Goal: Check status: Check status

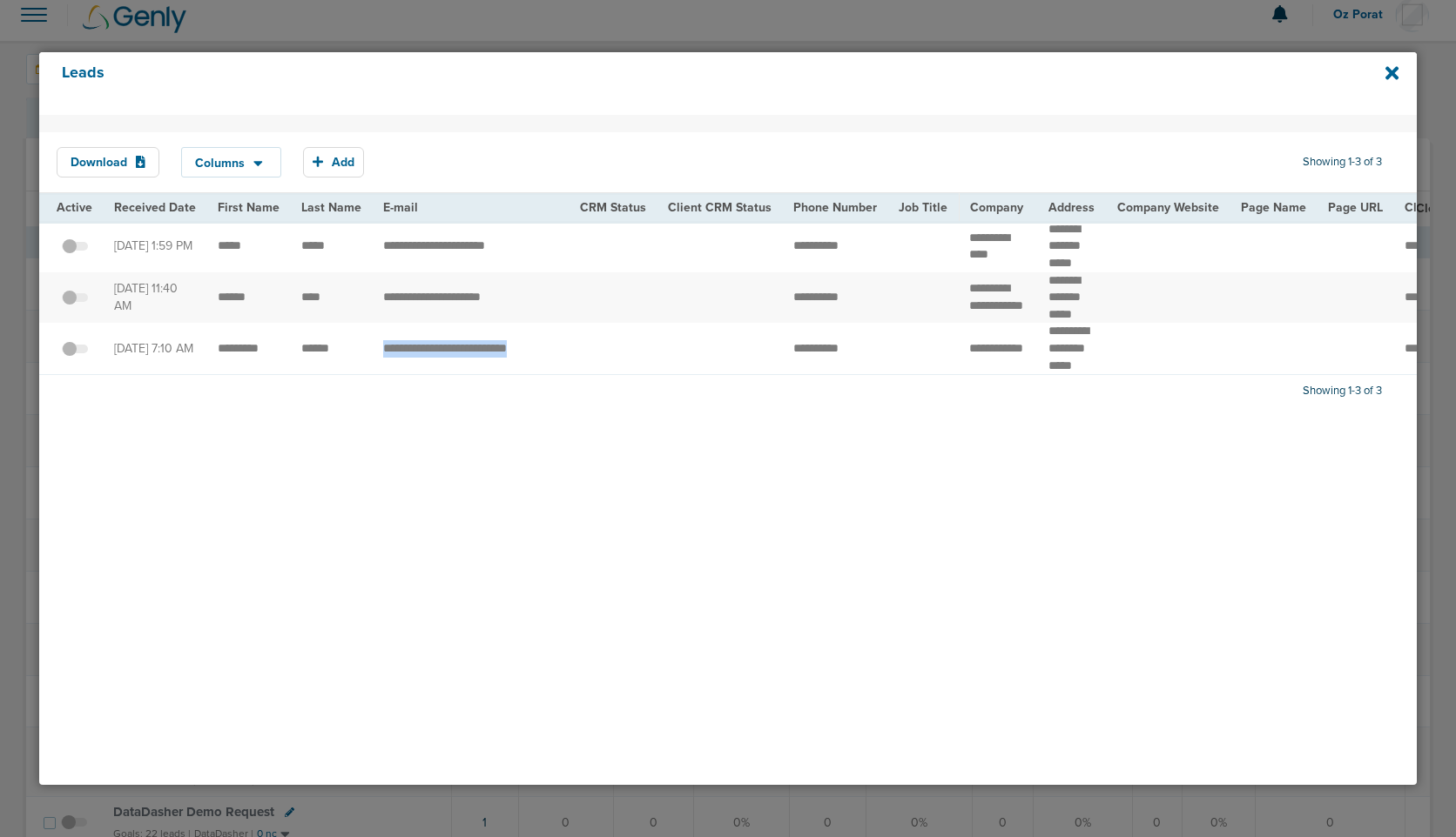
scroll to position [12, 0]
click at [1389, 77] on icon at bounding box center [1392, 73] width 13 height 13
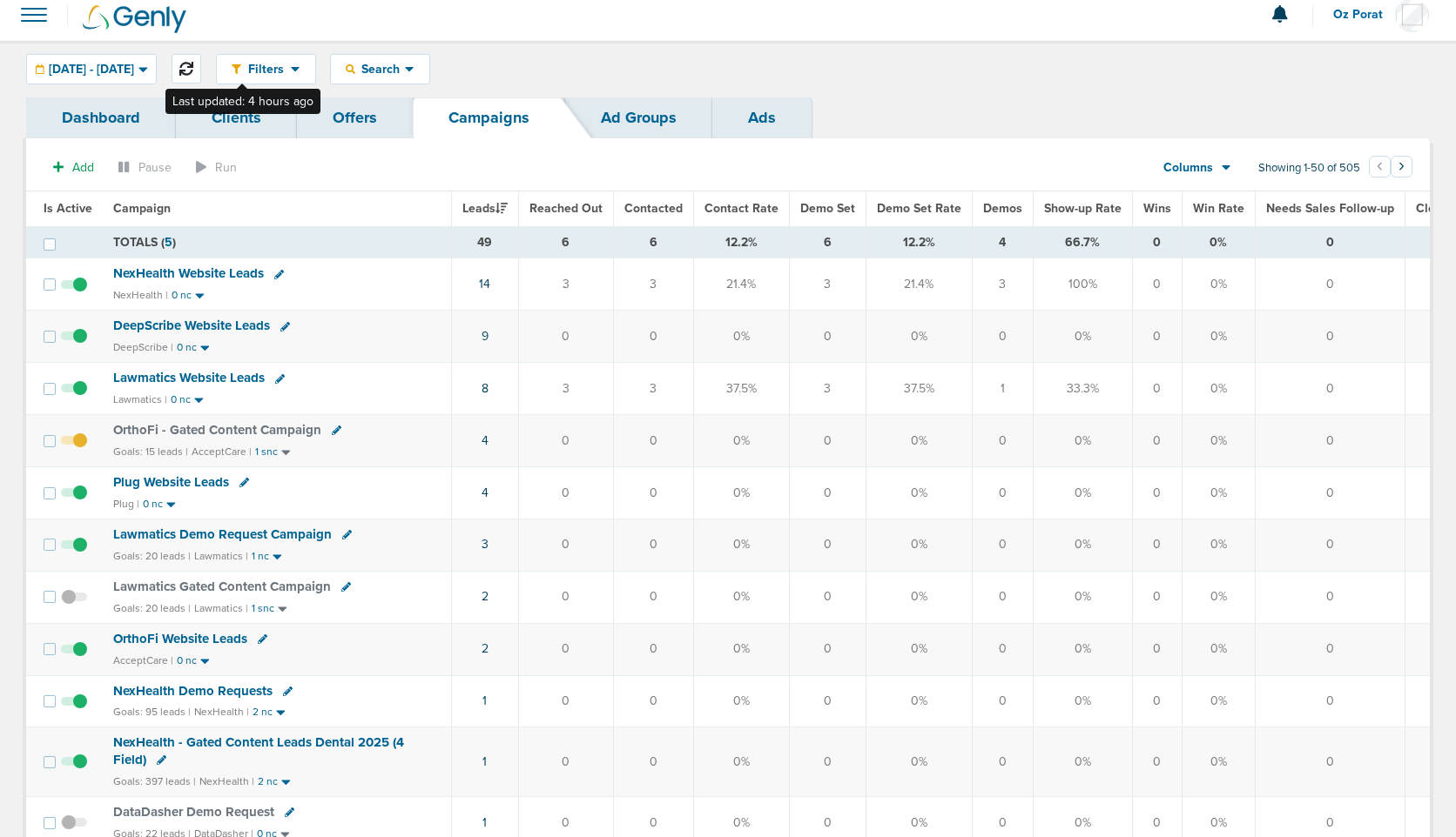
click at [193, 67] on icon at bounding box center [187, 69] width 14 height 14
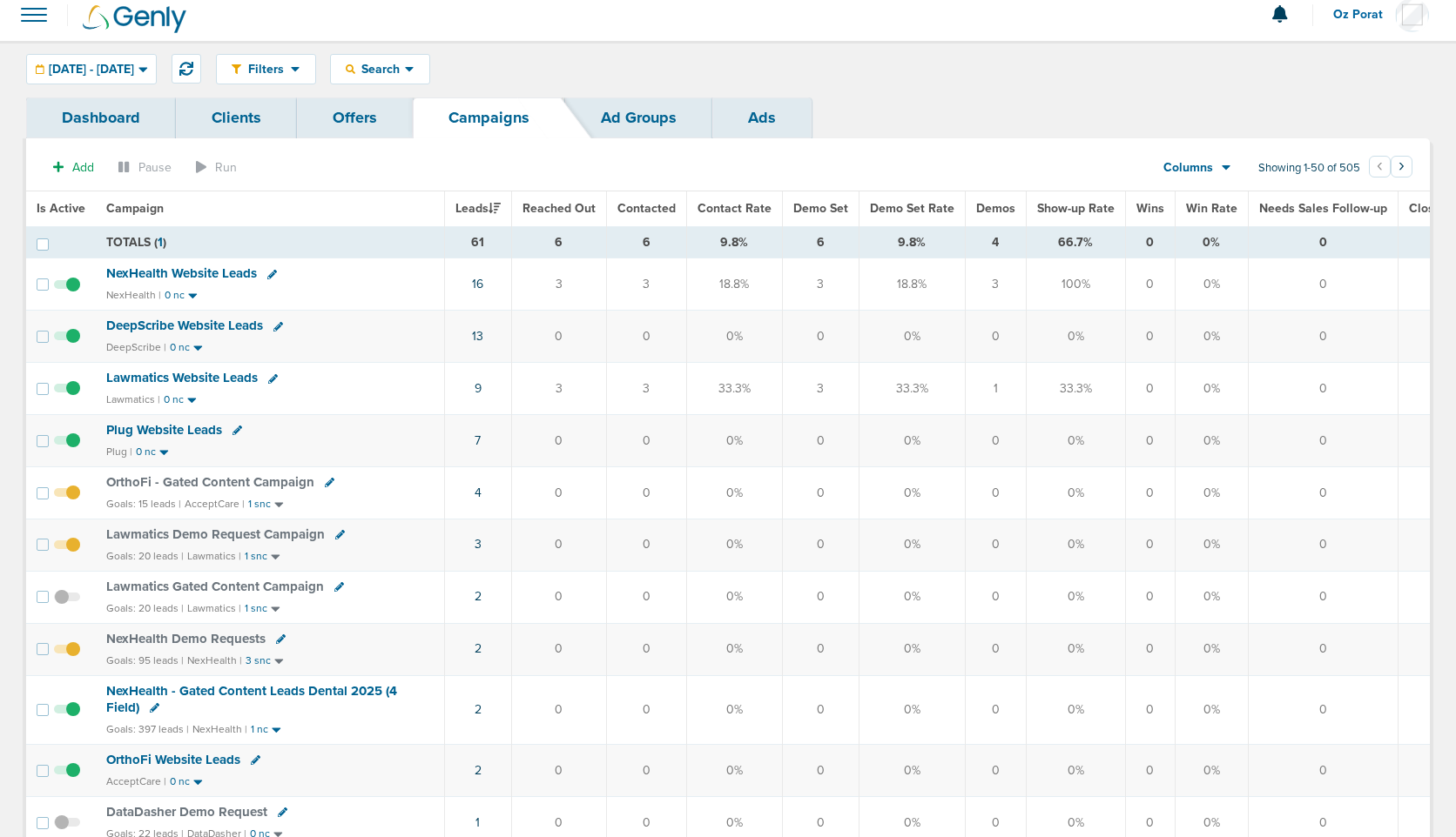
scroll to position [0, 0]
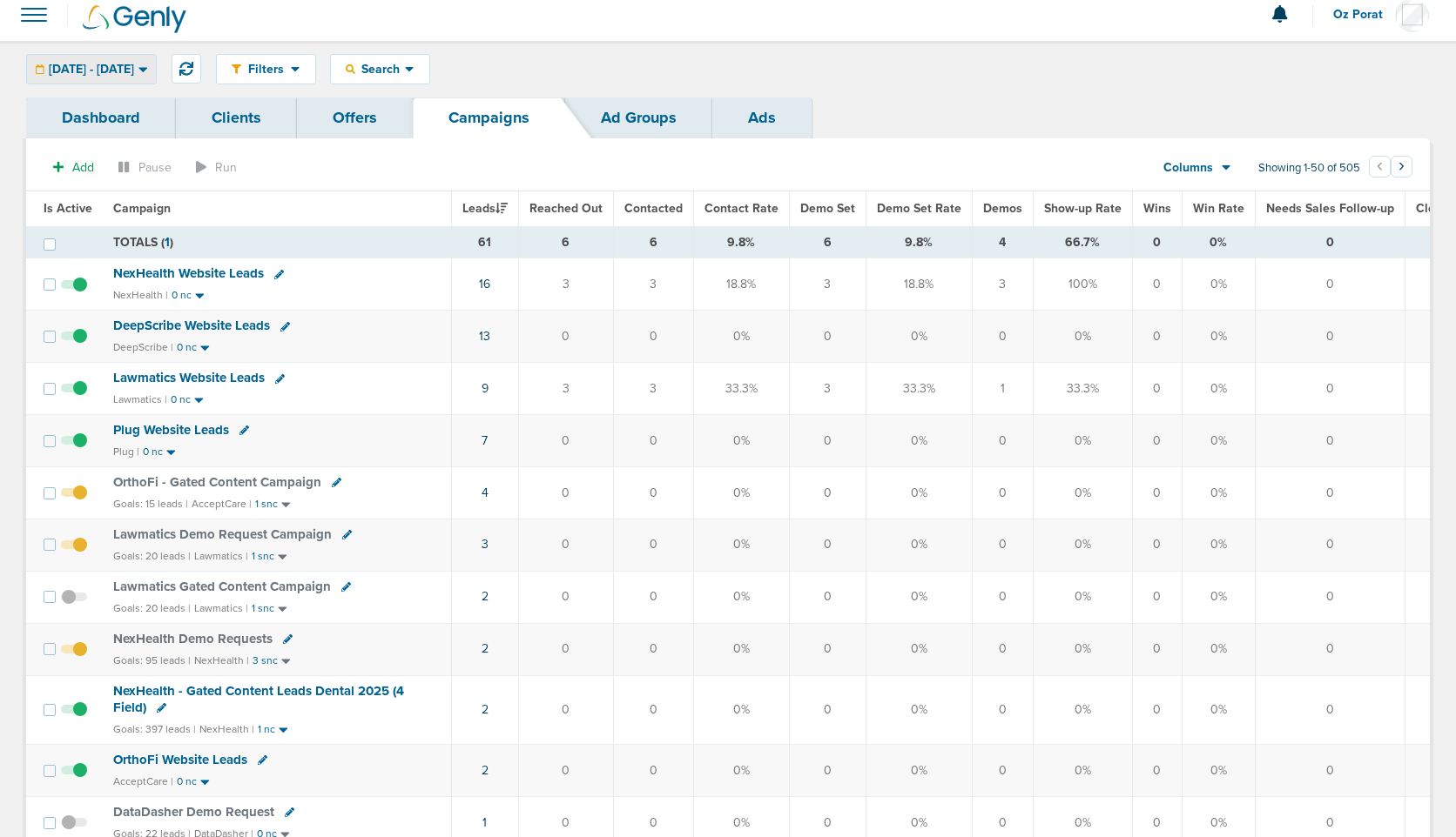
click at [96, 65] on span "[DATE] - [DATE]" at bounding box center [91, 70] width 85 height 13
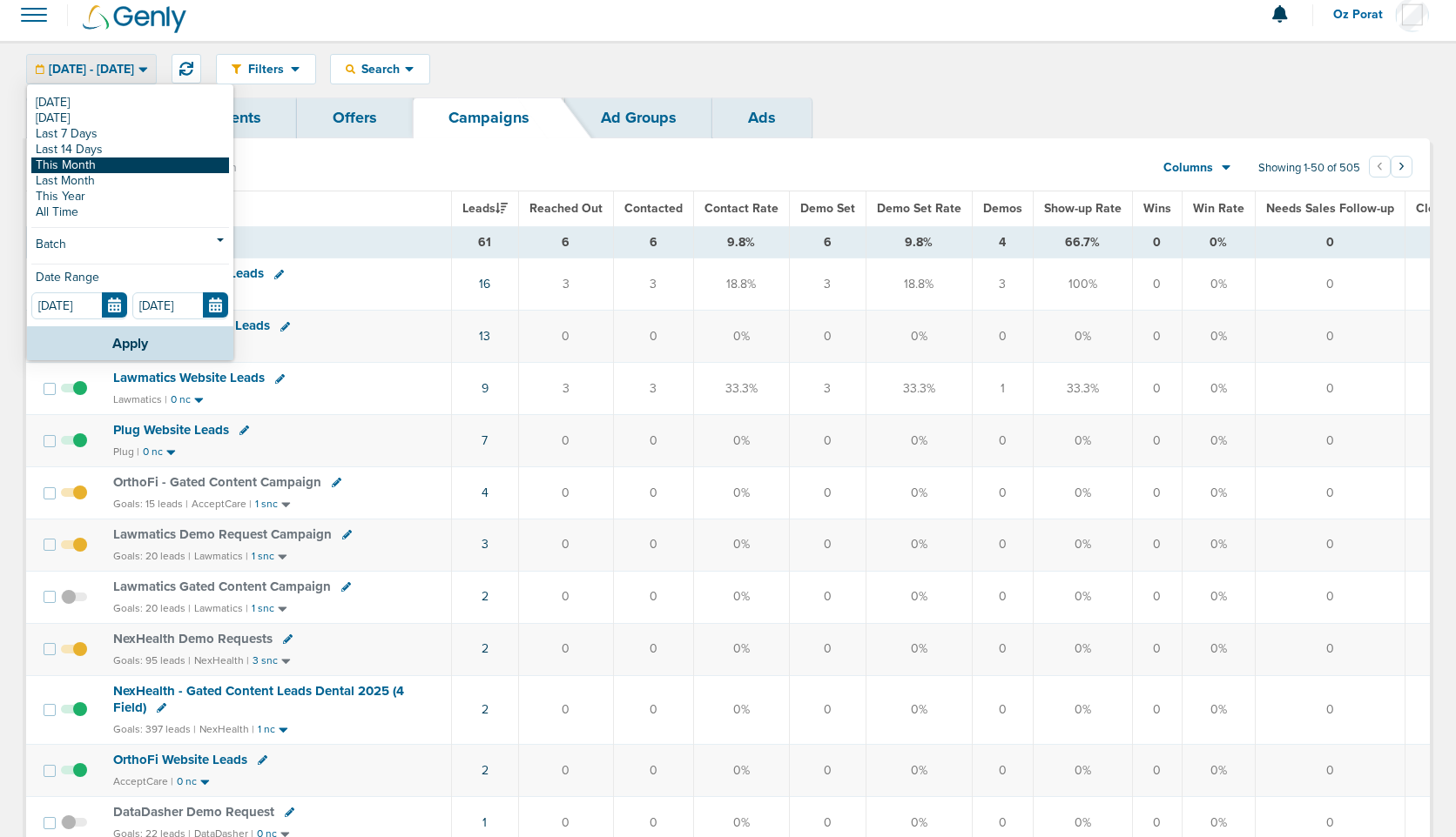
click at [82, 159] on link "This Month" at bounding box center [130, 165] width 198 height 16
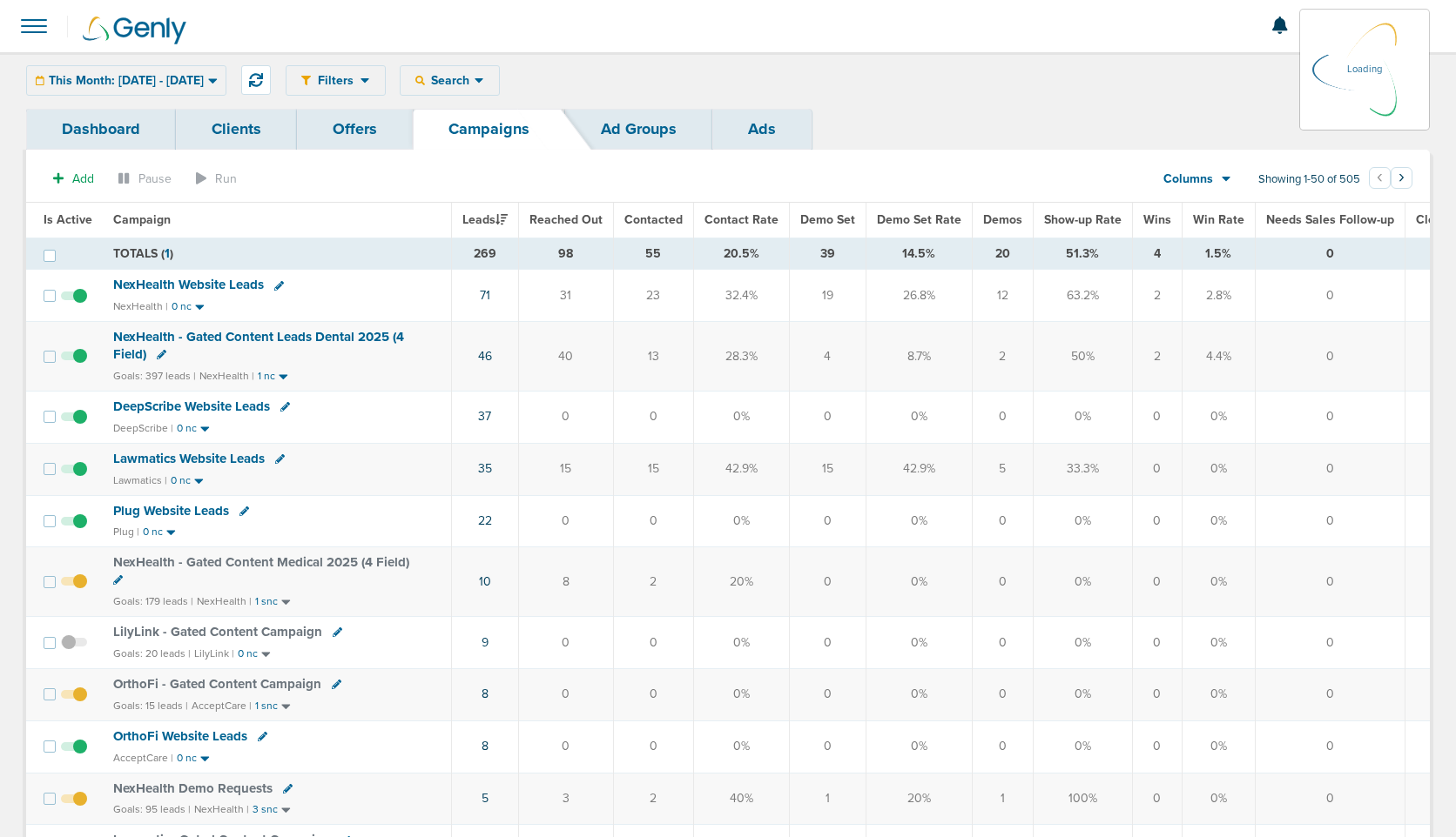
click at [991, 226] on span "Demos" at bounding box center [1003, 220] width 39 height 15
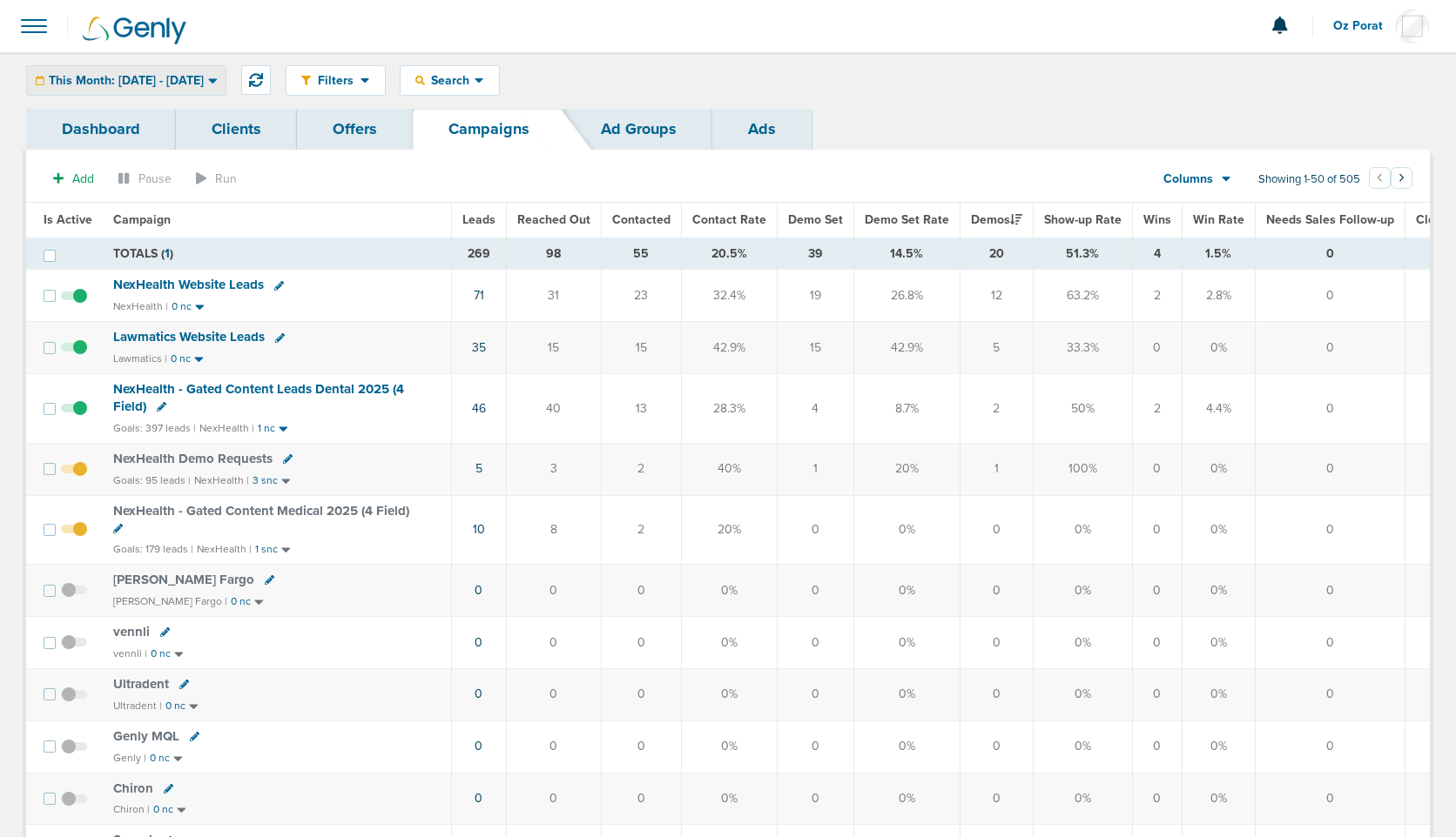
click at [208, 71] on div "This Month: [DATE] - [DATE]" at bounding box center [126, 80] width 198 height 29
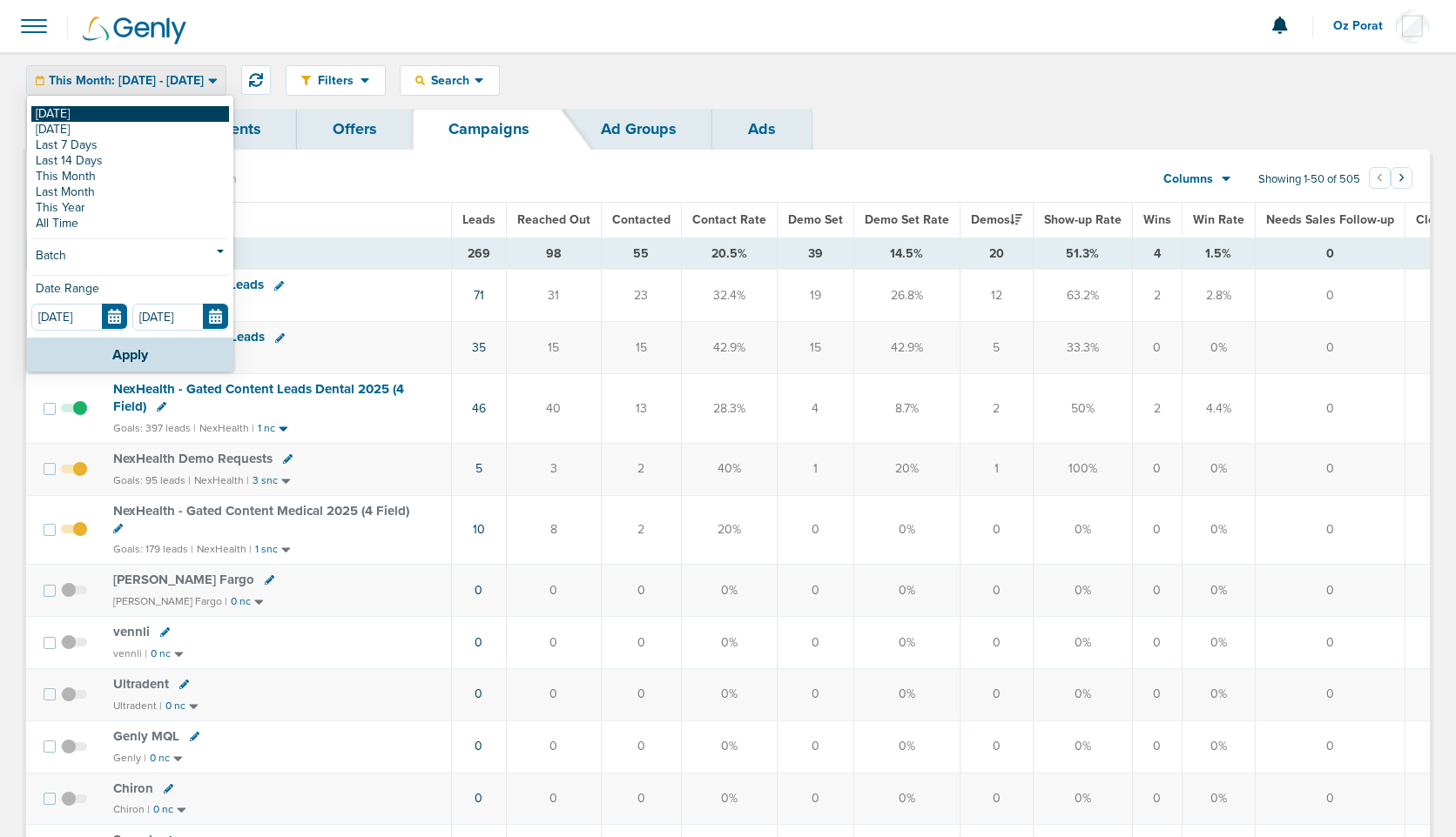
click at [123, 108] on link "[DATE]" at bounding box center [130, 114] width 198 height 16
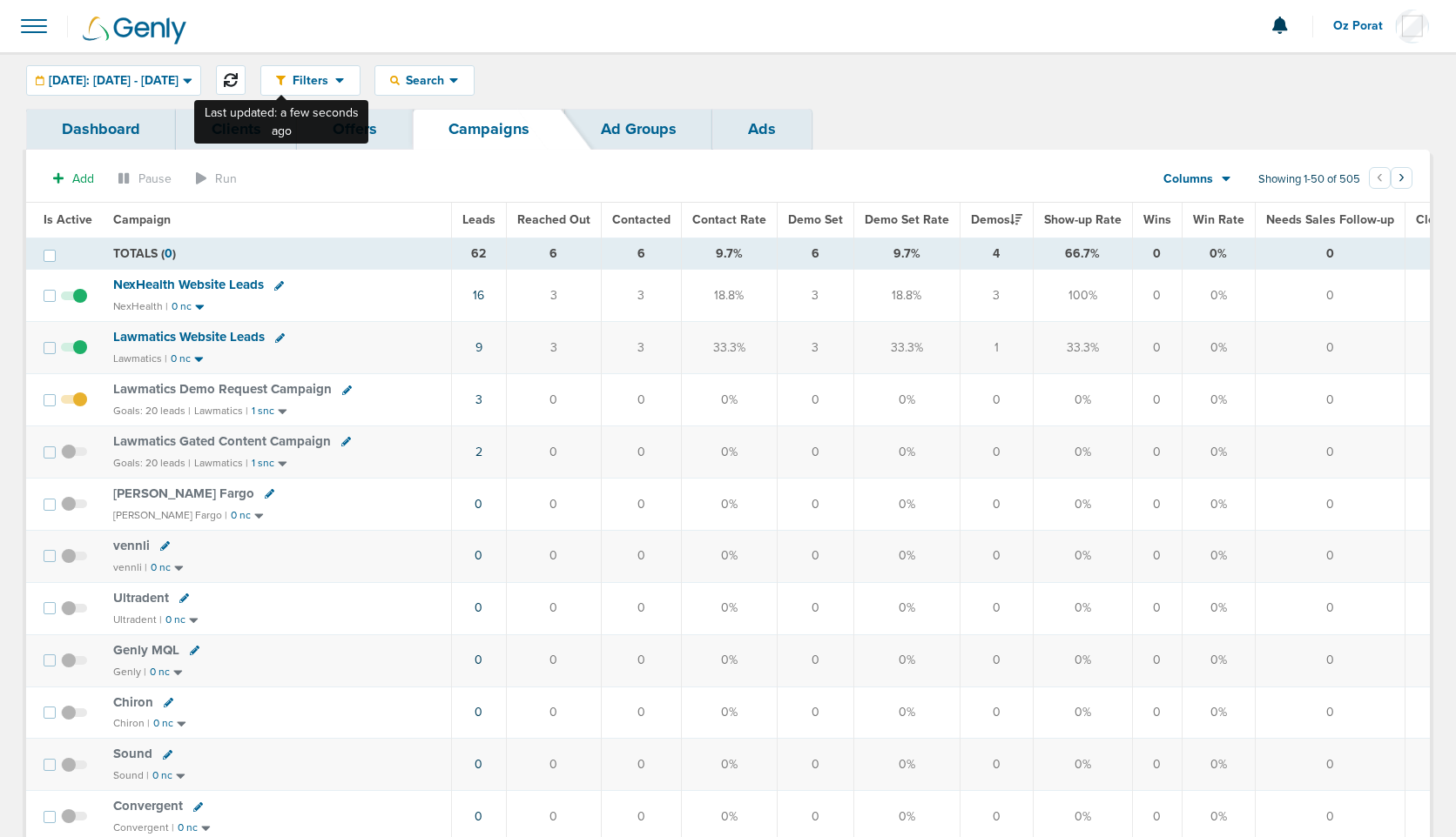
click at [246, 83] on button at bounding box center [231, 80] width 29 height 29
click at [469, 213] on span "Leads" at bounding box center [478, 220] width 33 height 15
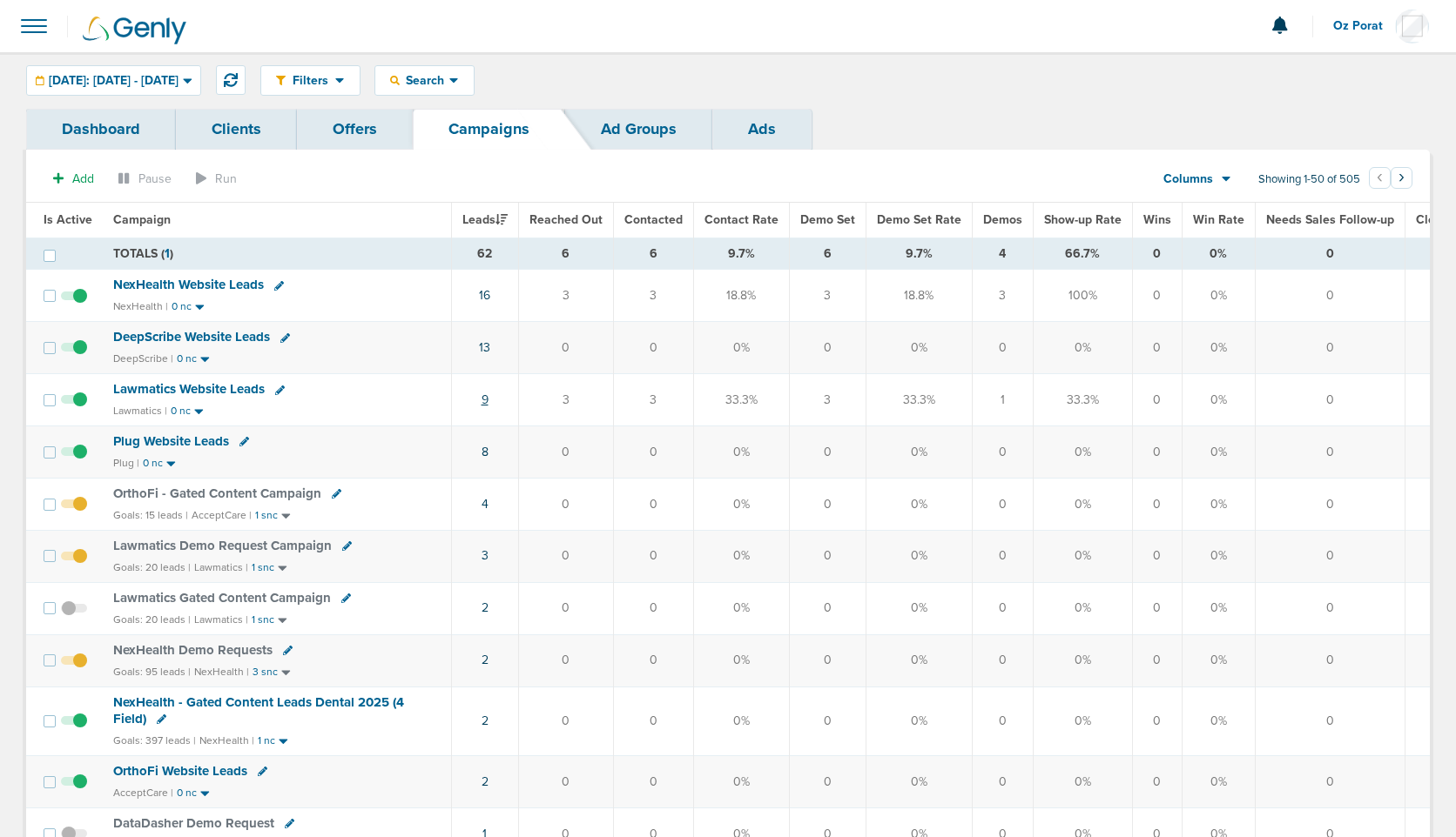
click at [483, 398] on link "9" at bounding box center [485, 399] width 7 height 15
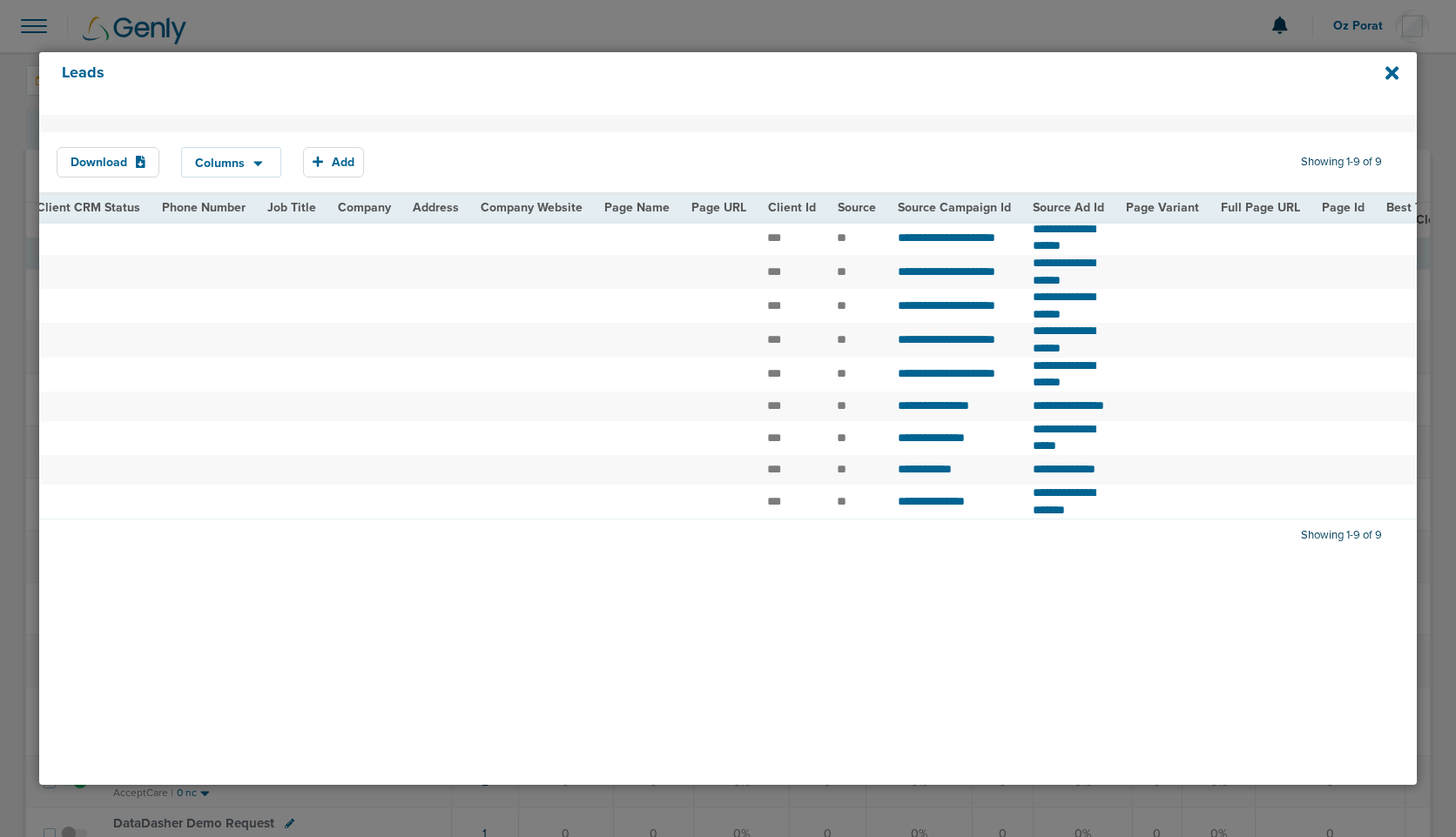
scroll to position [0, 612]
click at [1389, 70] on icon at bounding box center [1392, 73] width 13 height 13
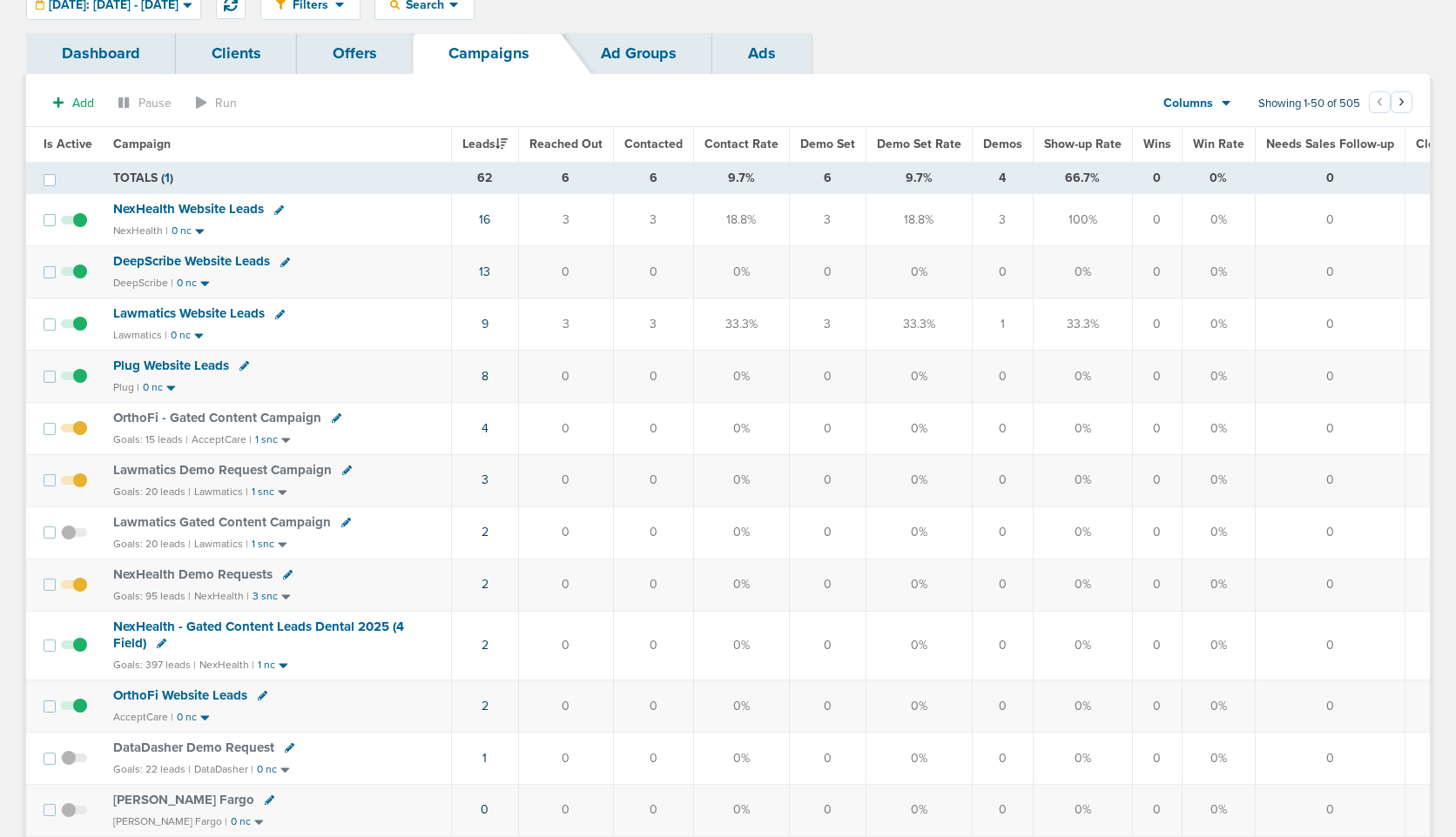
scroll to position [82, 0]
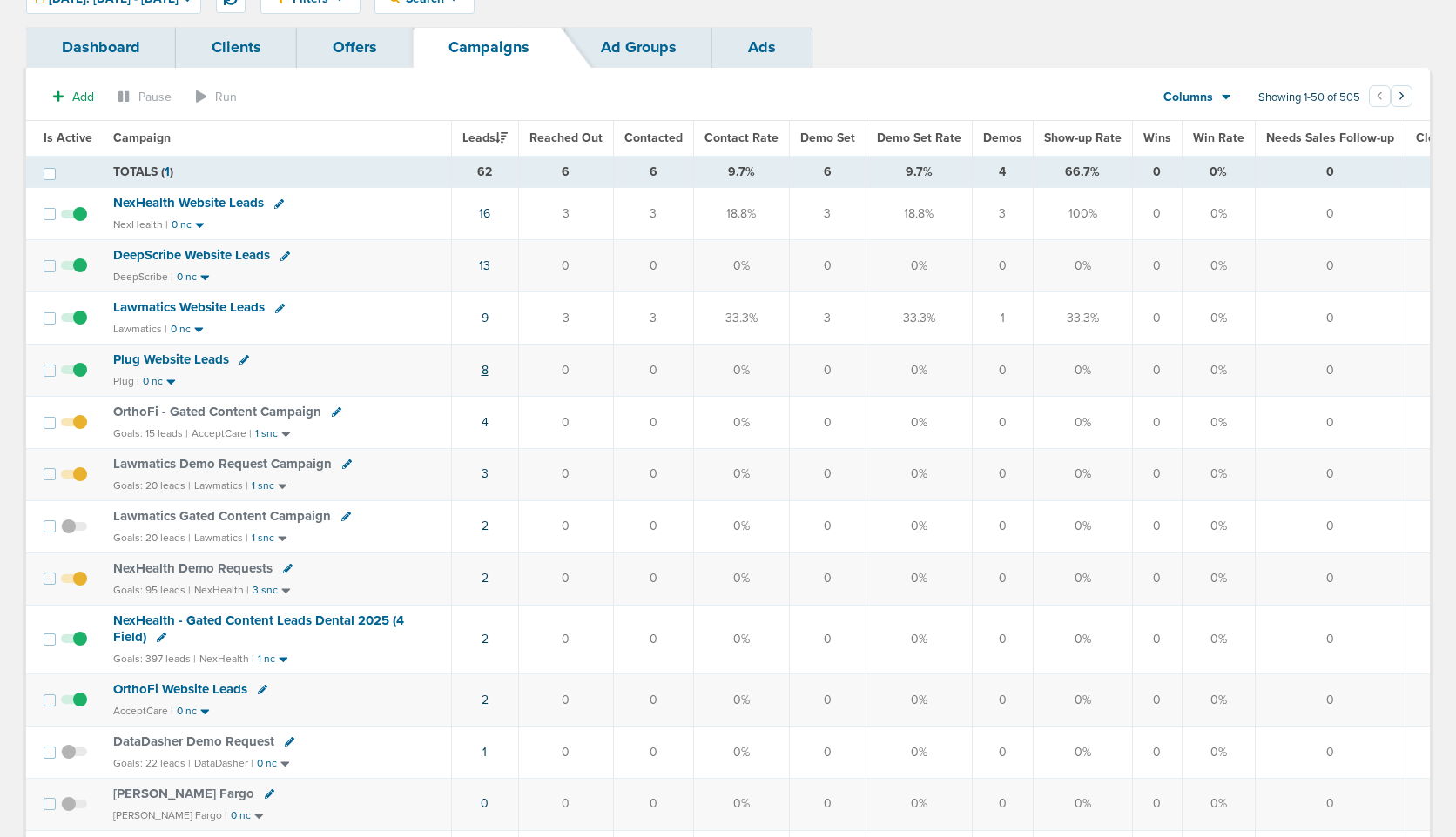
click at [484, 366] on link "8" at bounding box center [485, 370] width 7 height 15
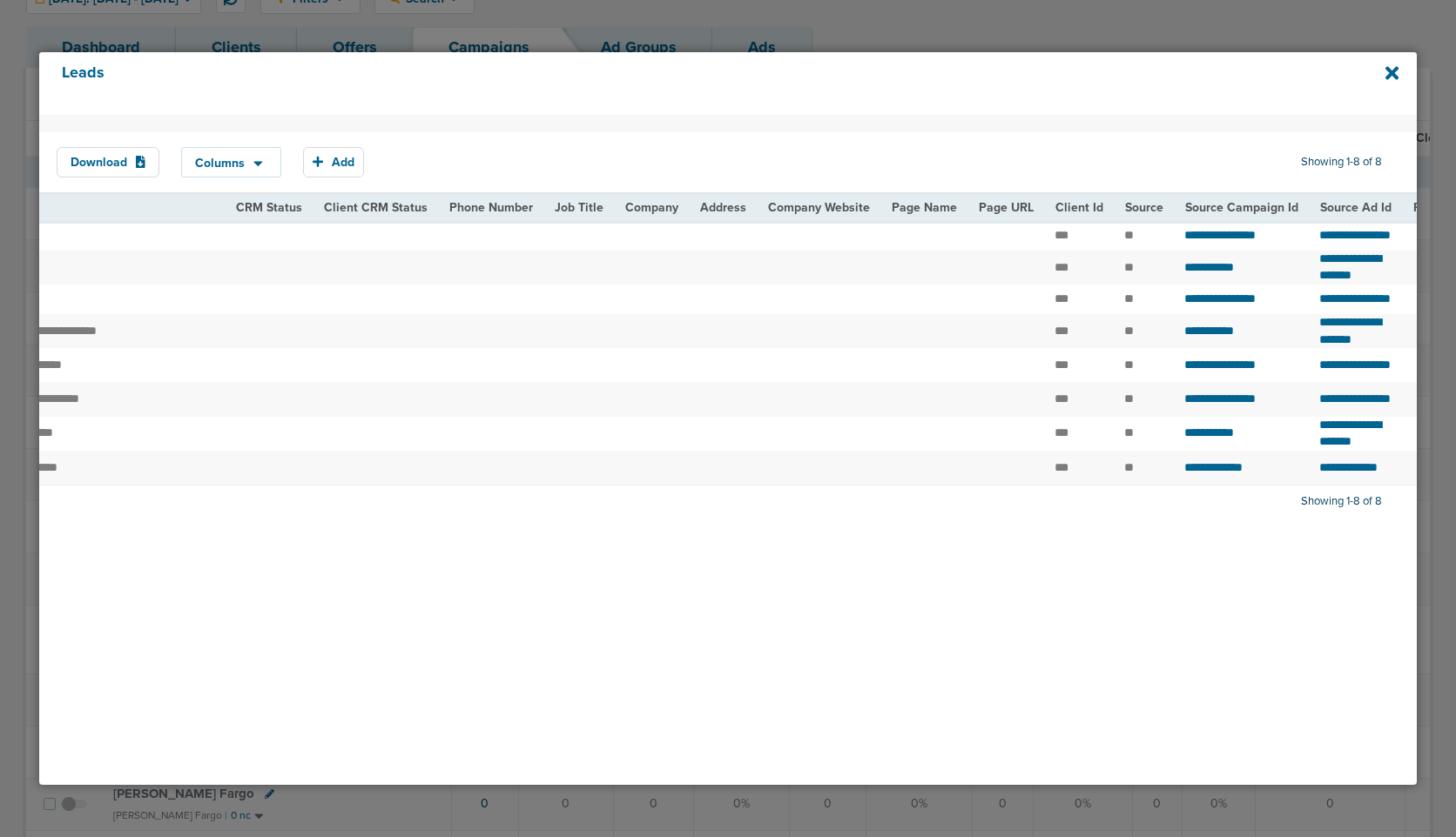
scroll to position [0, 196]
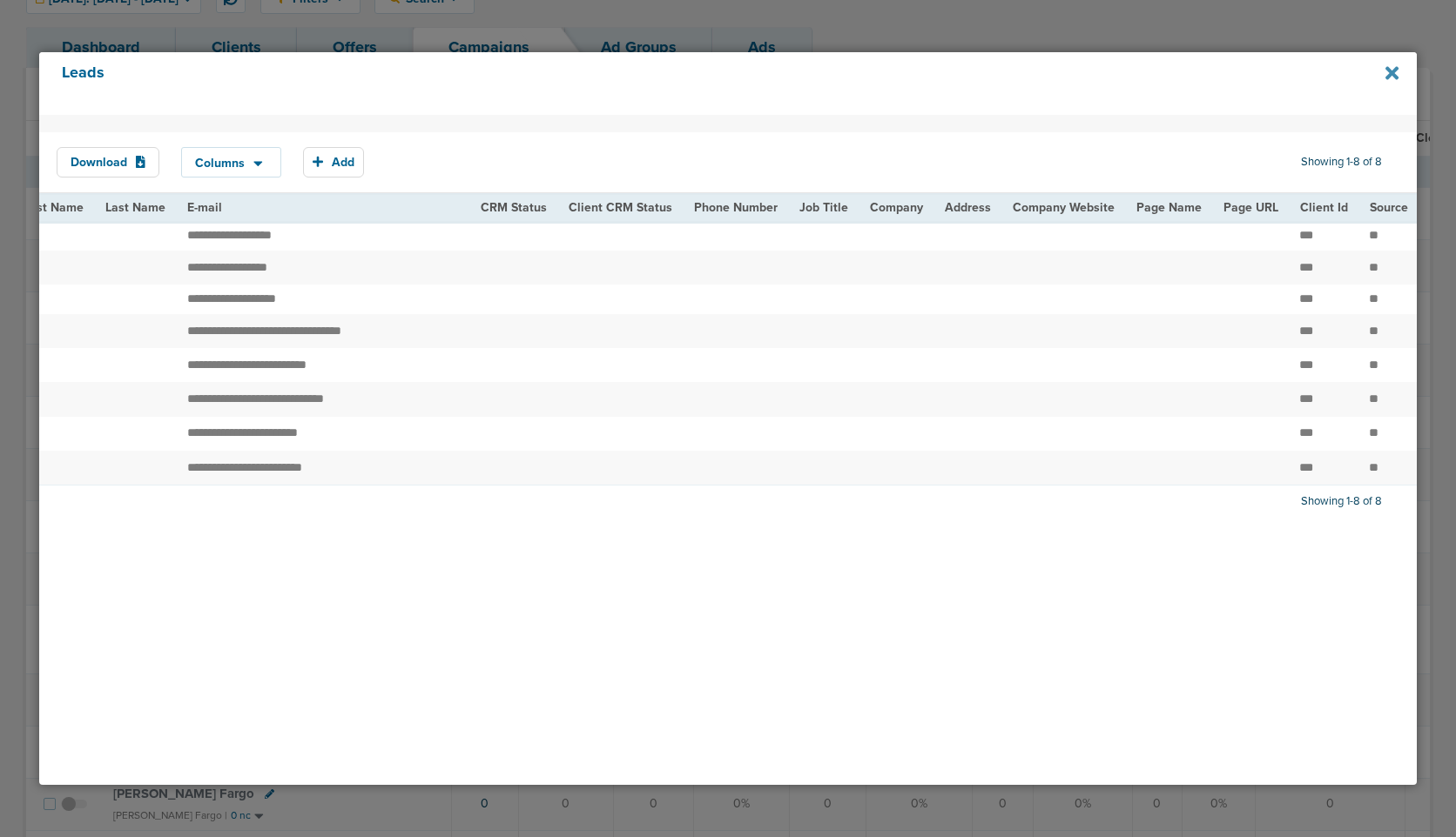
click at [1391, 74] on icon at bounding box center [1392, 73] width 13 height 13
